Goal: Check status: Check status

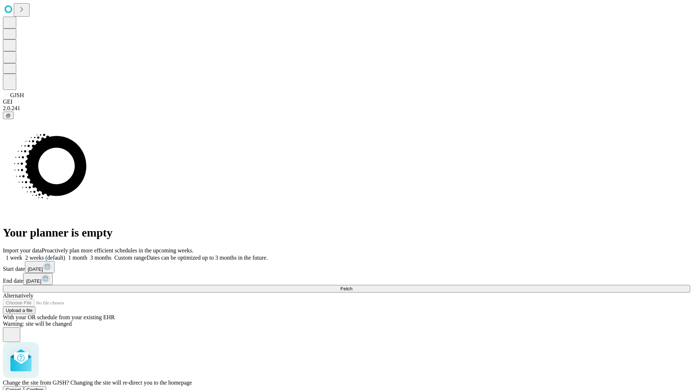
click at [44, 387] on span "Confirm" at bounding box center [35, 389] width 17 height 5
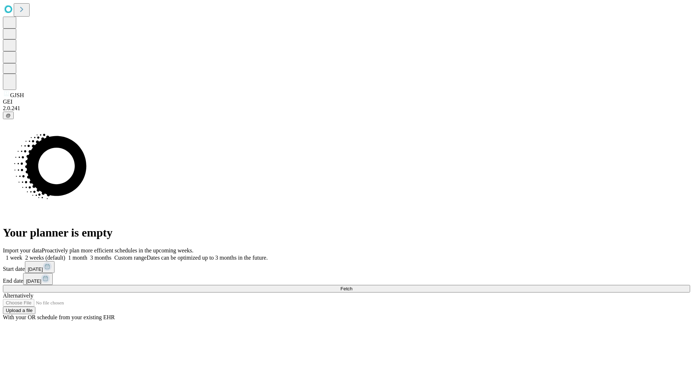
click at [87, 254] on label "1 month" at bounding box center [76, 257] width 22 height 6
click at [352, 286] on span "Fetch" at bounding box center [346, 288] width 12 height 5
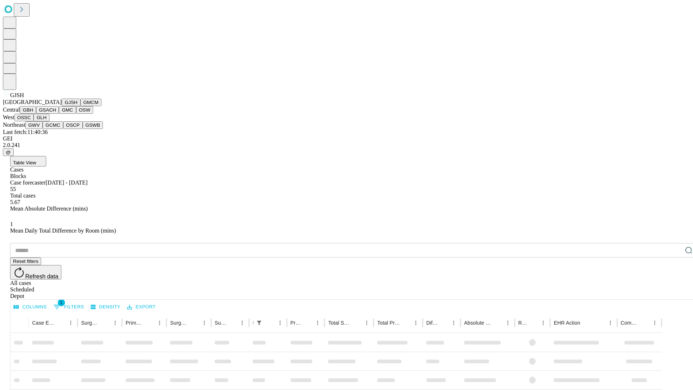
click at [80, 106] on button "GMCM" at bounding box center [90, 102] width 21 height 8
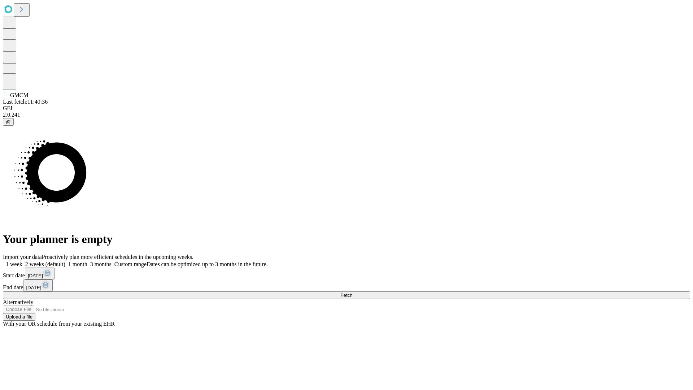
click at [352, 292] on span "Fetch" at bounding box center [346, 294] width 12 height 5
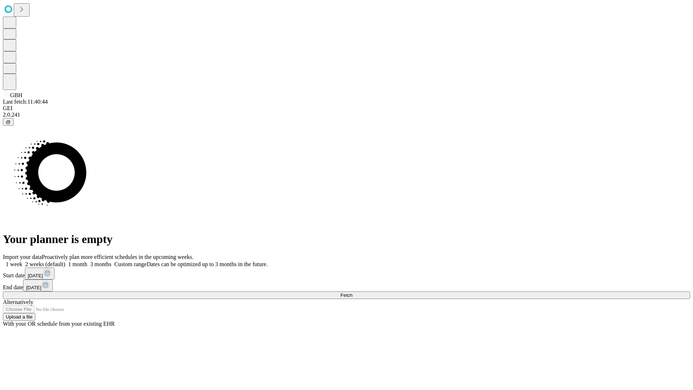
click at [87, 261] on label "1 month" at bounding box center [76, 264] width 22 height 6
click at [352, 292] on span "Fetch" at bounding box center [346, 294] width 12 height 5
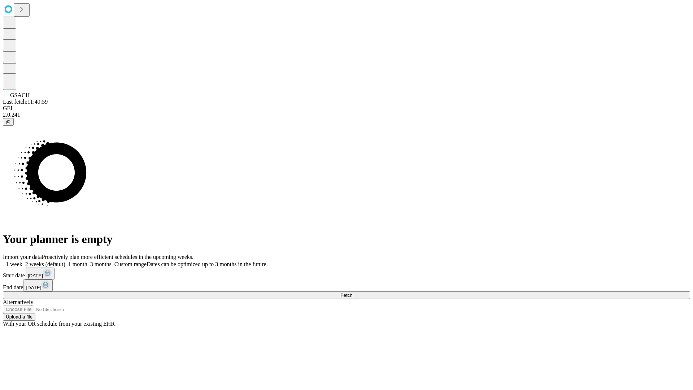
click at [87, 261] on label "1 month" at bounding box center [76, 264] width 22 height 6
click at [352, 292] on span "Fetch" at bounding box center [346, 294] width 12 height 5
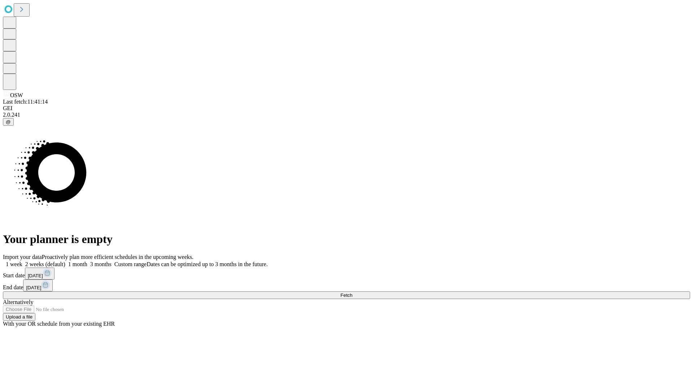
click at [87, 261] on label "1 month" at bounding box center [76, 264] width 22 height 6
click at [352, 292] on span "Fetch" at bounding box center [346, 294] width 12 height 5
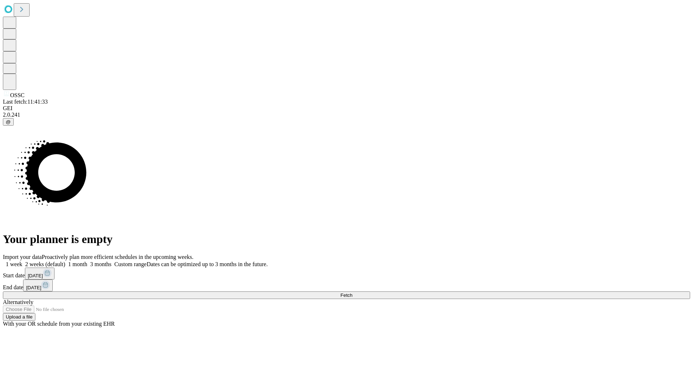
click at [87, 261] on label "1 month" at bounding box center [76, 264] width 22 height 6
click at [352, 292] on span "Fetch" at bounding box center [346, 294] width 12 height 5
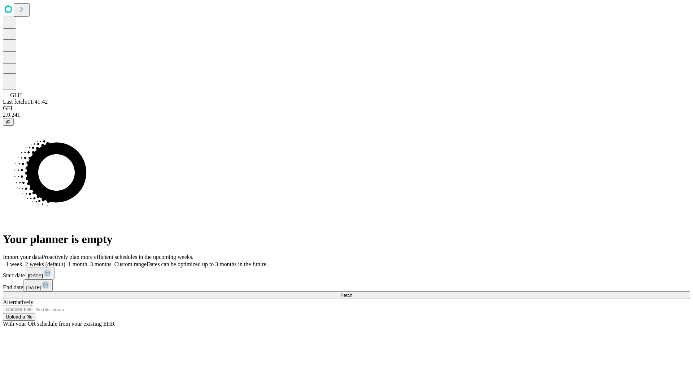
click at [87, 261] on label "1 month" at bounding box center [76, 264] width 22 height 6
click at [352, 292] on span "Fetch" at bounding box center [346, 294] width 12 height 5
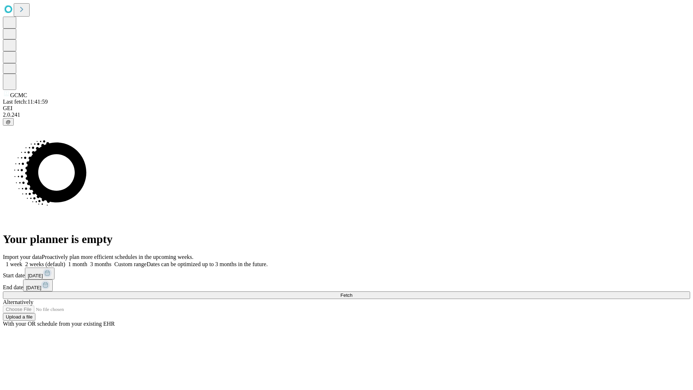
click at [87, 261] on label "1 month" at bounding box center [76, 264] width 22 height 6
click at [352, 292] on span "Fetch" at bounding box center [346, 294] width 12 height 5
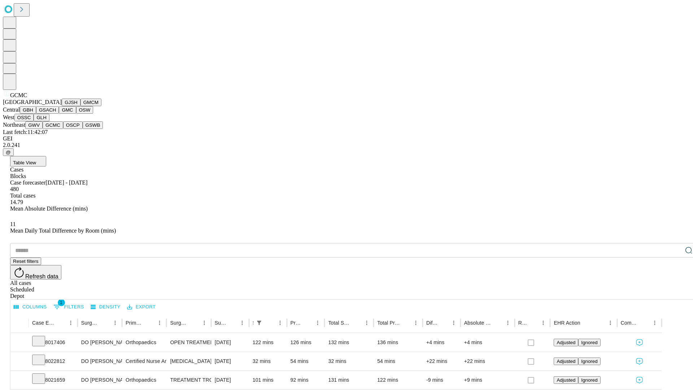
click at [63, 129] on button "OSCP" at bounding box center [72, 125] width 19 height 8
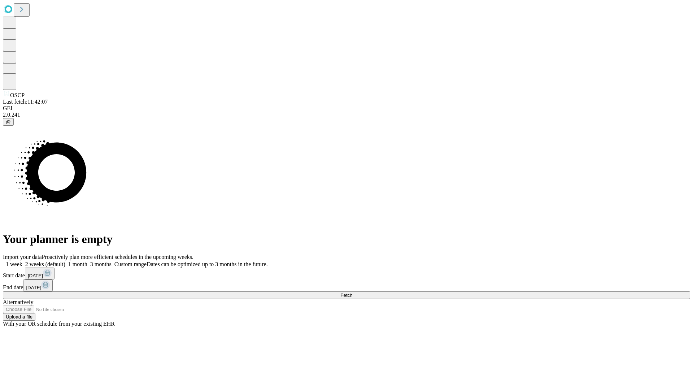
click at [87, 261] on label "1 month" at bounding box center [76, 264] width 22 height 6
click at [352, 292] on span "Fetch" at bounding box center [346, 294] width 12 height 5
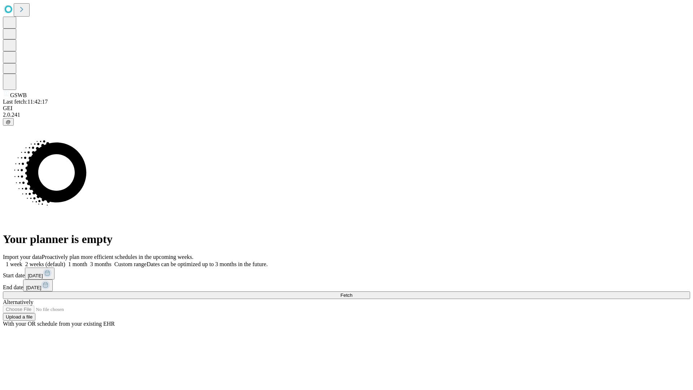
click at [87, 261] on label "1 month" at bounding box center [76, 264] width 22 height 6
click at [352, 292] on span "Fetch" at bounding box center [346, 294] width 12 height 5
